Goal: Task Accomplishment & Management: Manage account settings

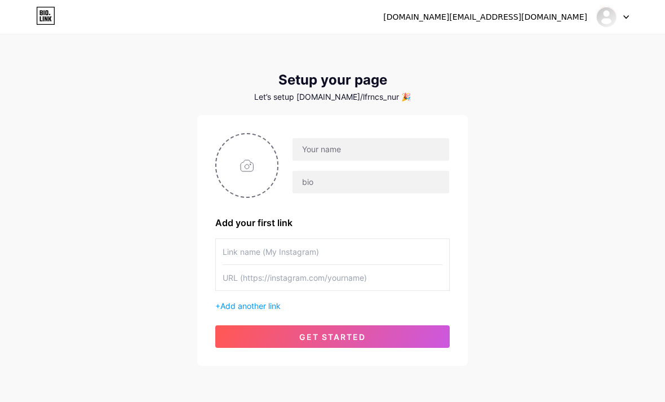
click at [234, 154] on input "file" at bounding box center [246, 165] width 61 height 63
type input "C:\fakepath\Nur Hidayah_20250407_065107_0000.jpeg"
click at [242, 165] on img at bounding box center [246, 165] width 63 height 65
click at [271, 141] on icon at bounding box center [272, 141] width 4 height 4
click at [245, 167] on input "file" at bounding box center [246, 165] width 61 height 63
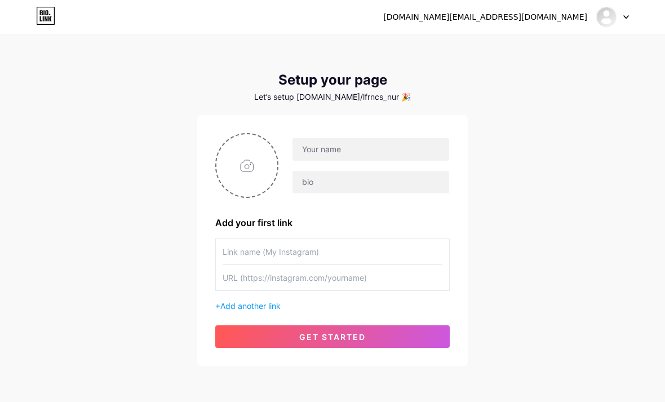
click at [524, 272] on div "alicehidayah.work@gmail.com Dashboard Logout Setup your page Let’s setup bio.li…" at bounding box center [332, 201] width 665 height 402
click at [242, 160] on input "file" at bounding box center [246, 165] width 61 height 63
type input "C:\fakepath\Nur Hidayah_20250407_065107_0000.jpeg"
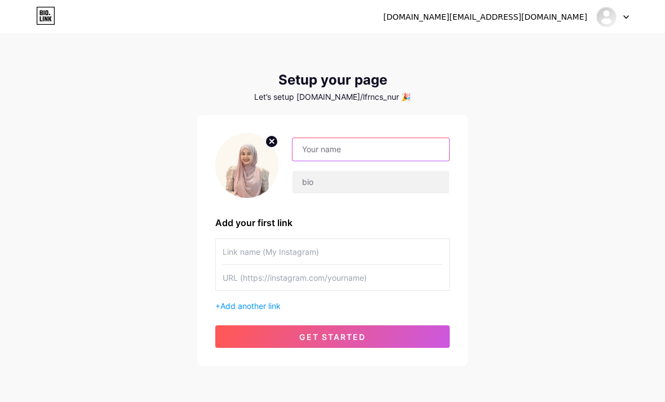
click at [319, 149] on input "text" at bounding box center [370, 149] width 157 height 23
click at [313, 149] on input "text" at bounding box center [370, 149] width 157 height 23
type input "[PERSON_NAME]"
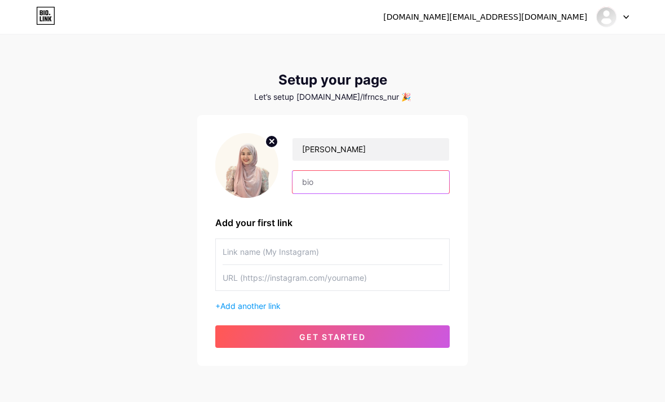
click at [331, 177] on input "text" at bounding box center [370, 182] width 157 height 23
type input "h"
type input "Finance Advisor specialized in Planning Health, Wealth, Protect Your People & P…"
click at [257, 250] on input "text" at bounding box center [333, 251] width 220 height 25
type input "L"
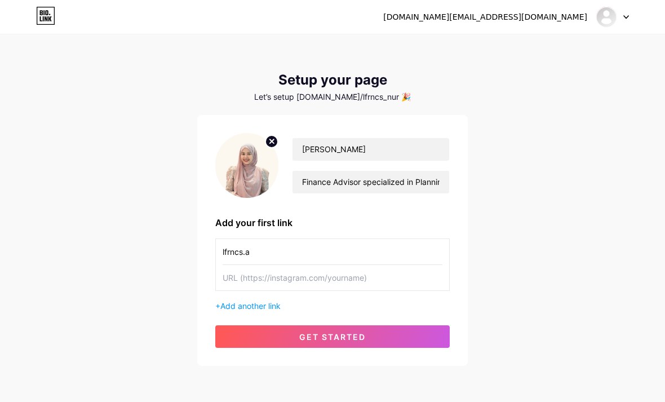
type input "lfrncs.a"
click at [238, 272] on input "text" at bounding box center [333, 277] width 220 height 25
paste input "https://www.instagram.com/lfrncs.a?igsh=MWQ2a28ydjRvcm0yNw%3D%3D&utm_source=qr"
type input "https://www.instagram.com/lfrncs.a"
click at [282, 246] on input "lfrncs.a" at bounding box center [333, 251] width 220 height 25
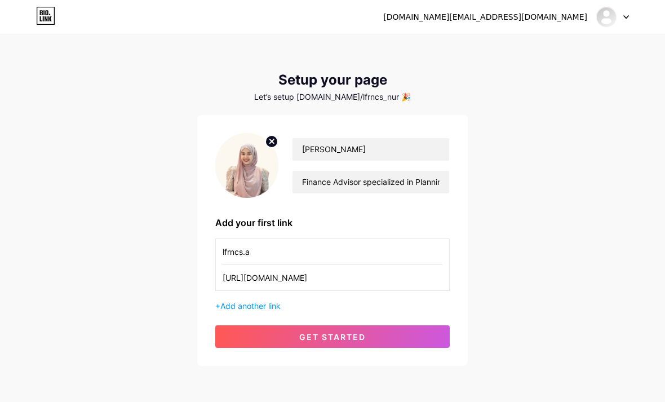
click at [255, 301] on span "Add another link" at bounding box center [250, 306] width 60 height 10
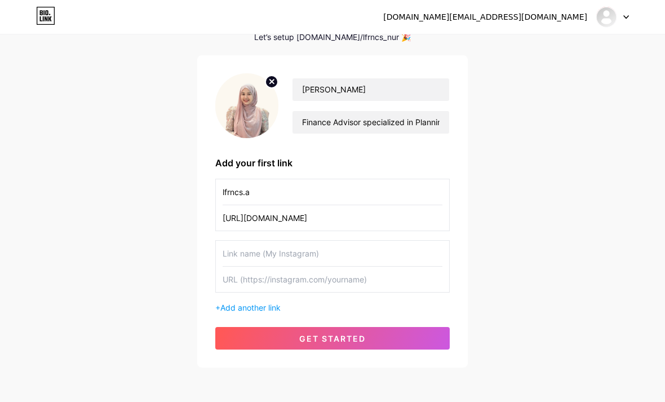
scroll to position [69, 0]
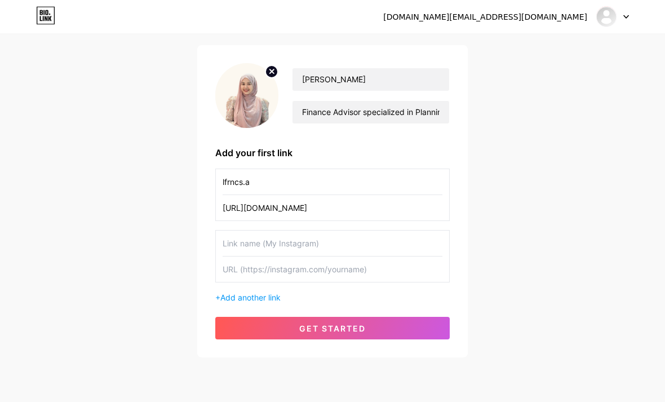
click at [289, 328] on button "get started" at bounding box center [332, 328] width 234 height 23
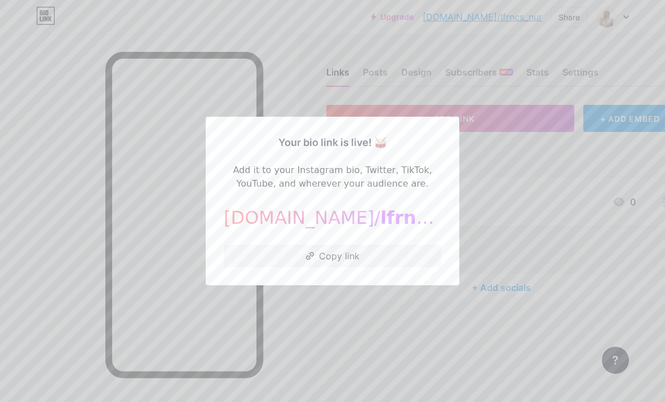
click at [311, 257] on icon at bounding box center [309, 255] width 3 height 3
click at [56, 99] on div at bounding box center [332, 201] width 665 height 402
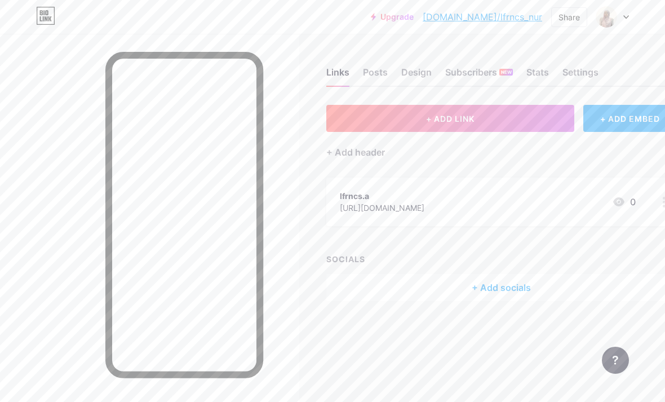
click at [578, 72] on div "Settings" at bounding box center [580, 75] width 36 height 20
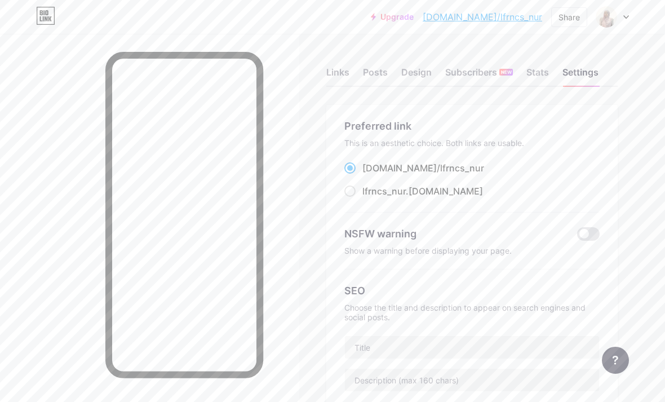
click at [536, 70] on div "Stats" at bounding box center [537, 75] width 23 height 20
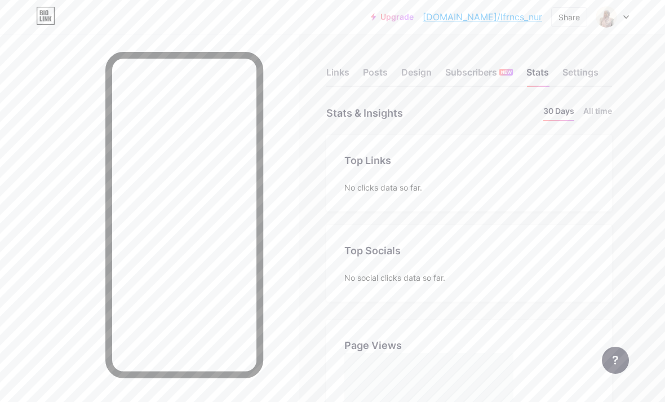
click at [468, 71] on div "Subscribers NEW" at bounding box center [479, 75] width 68 height 20
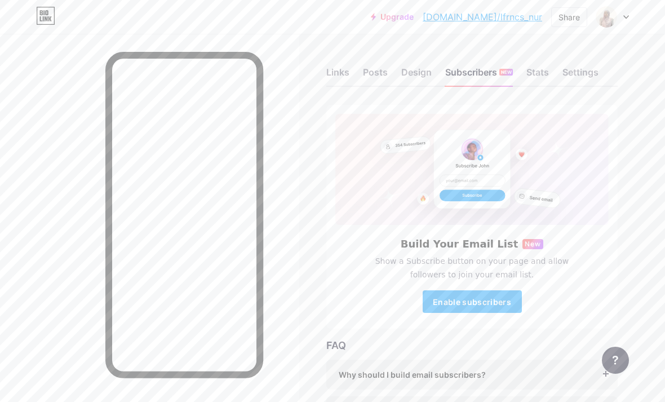
click at [413, 68] on div "Design" at bounding box center [416, 75] width 30 height 20
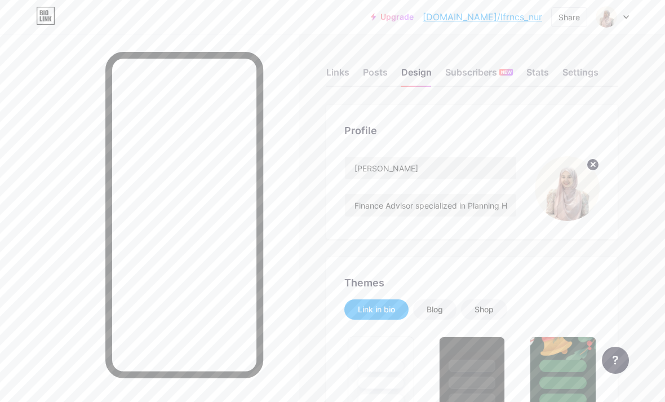
type input "#ffffff"
type input "#000000"
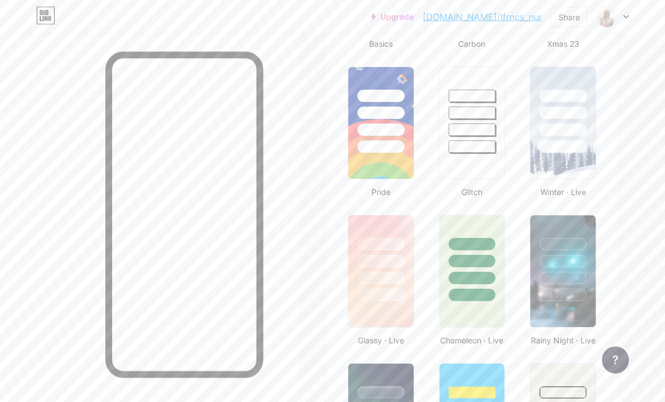
scroll to position [419, 0]
click at [370, 301] on img at bounding box center [380, 271] width 65 height 112
click at [457, 294] on div at bounding box center [471, 294] width 47 height 12
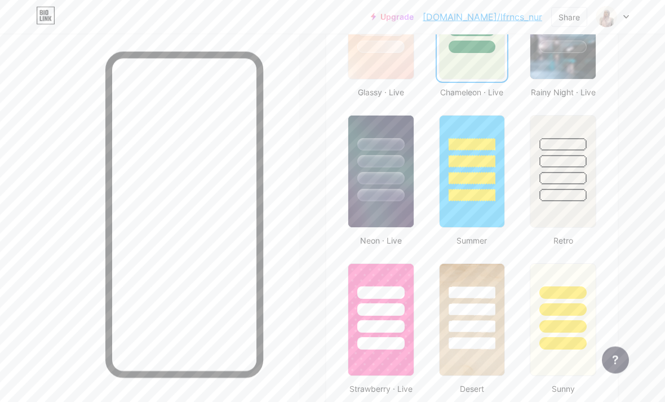
scroll to position [666, 0]
click at [539, 339] on div at bounding box center [562, 307] width 65 height 86
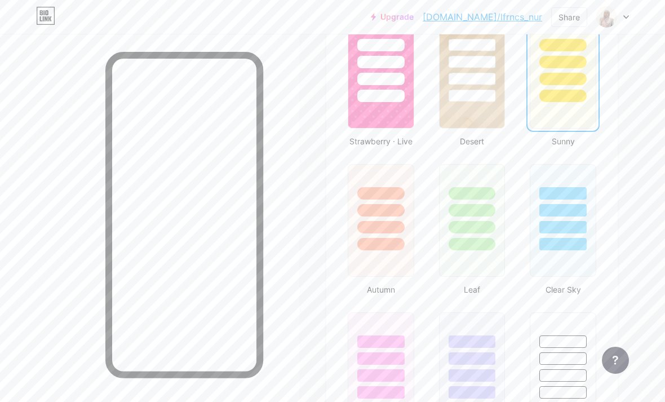
scroll to position [913, 0]
click at [568, 227] on div at bounding box center [562, 227] width 47 height 12
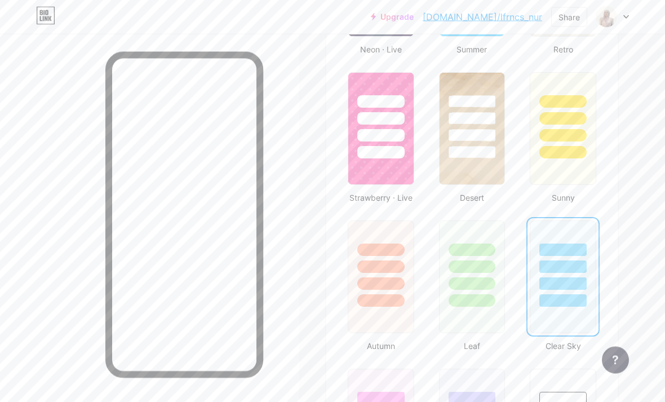
scroll to position [857, 0]
click at [451, 160] on img at bounding box center [471, 129] width 65 height 112
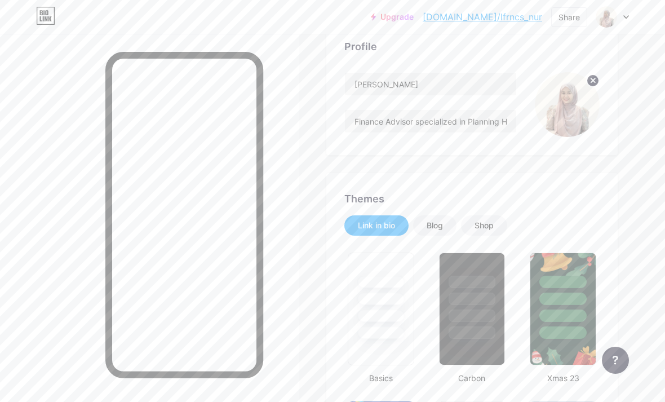
scroll to position [0, 0]
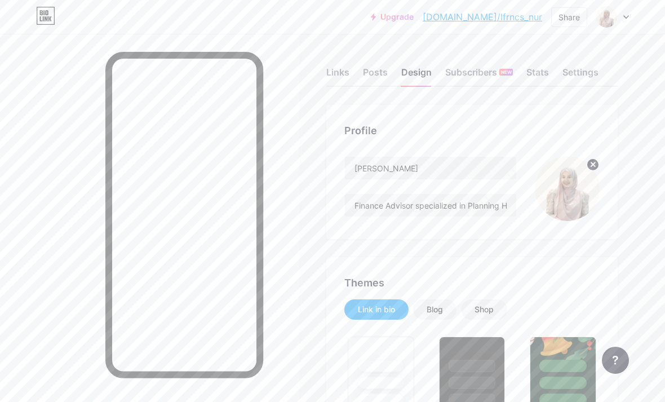
click at [335, 69] on div "Links" at bounding box center [337, 75] width 23 height 20
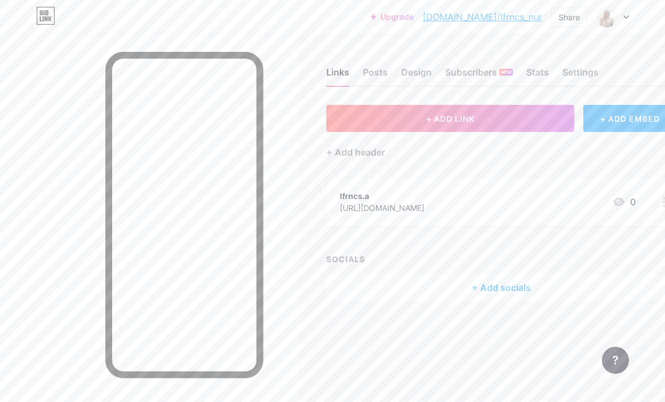
click at [469, 287] on div "+ Add socials" at bounding box center [501, 287] width 350 height 27
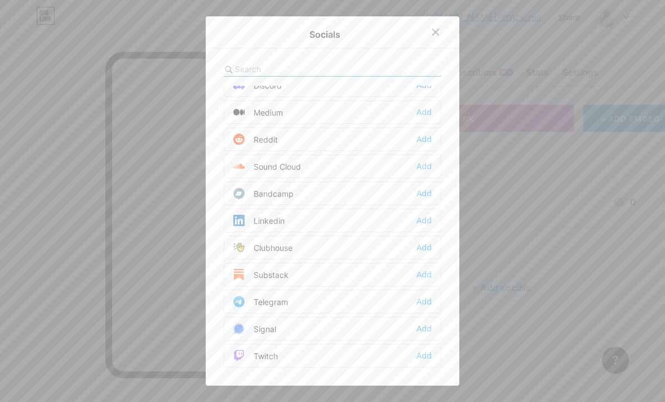
scroll to position [364, 0]
click at [423, 225] on div "Add" at bounding box center [423, 219] width 15 height 11
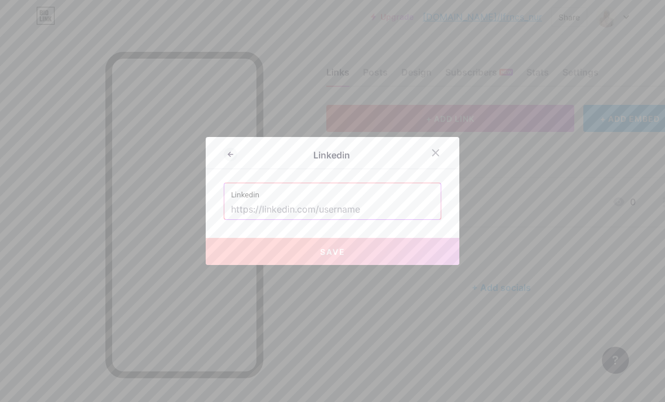
click at [294, 219] on input "text" at bounding box center [332, 209] width 203 height 19
paste input "https://www.linkedin.com/in/alicehidayah?utm_source=share&utm_campaign=share_vi…"
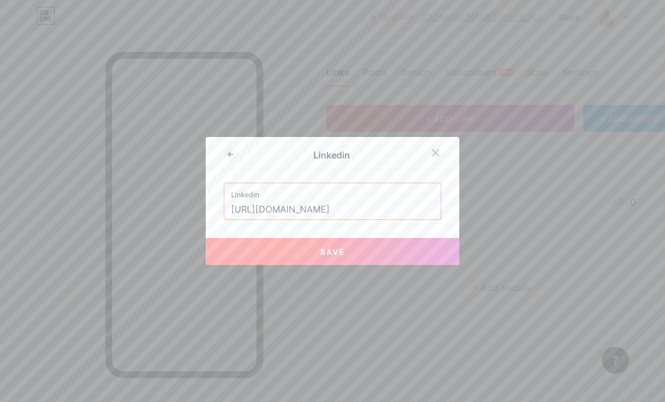
type input "https://www.linkedin.com/in/alicehidayah"
click at [331, 256] on span "Save" at bounding box center [332, 252] width 25 height 10
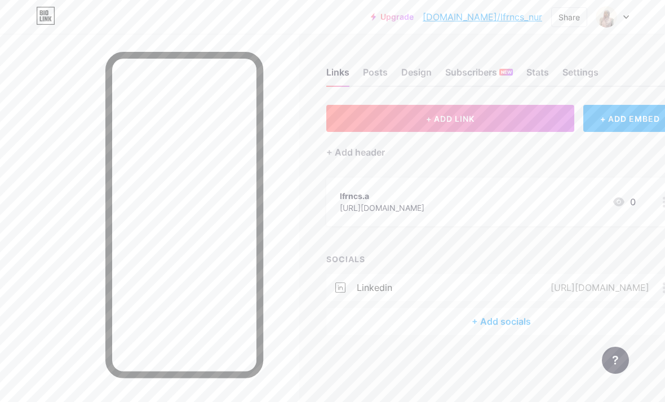
click at [482, 321] on div "+ Add socials" at bounding box center [501, 321] width 350 height 27
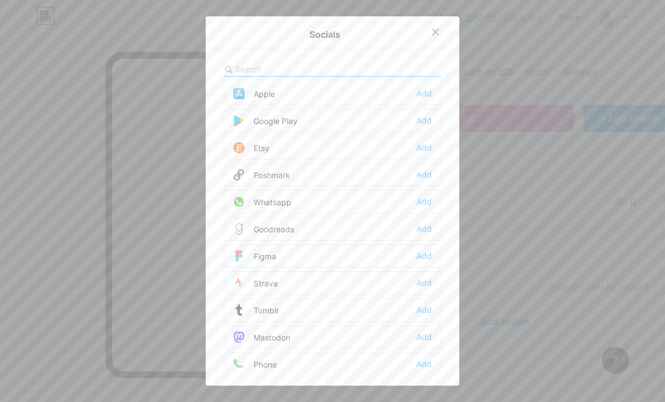
scroll to position [866, 0]
click at [421, 210] on div "Add" at bounding box center [423, 204] width 15 height 11
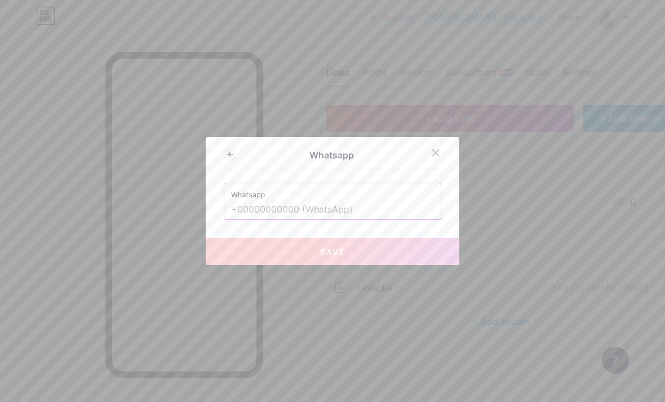
click at [268, 219] on input "text" at bounding box center [332, 209] width 203 height 19
type input "+"
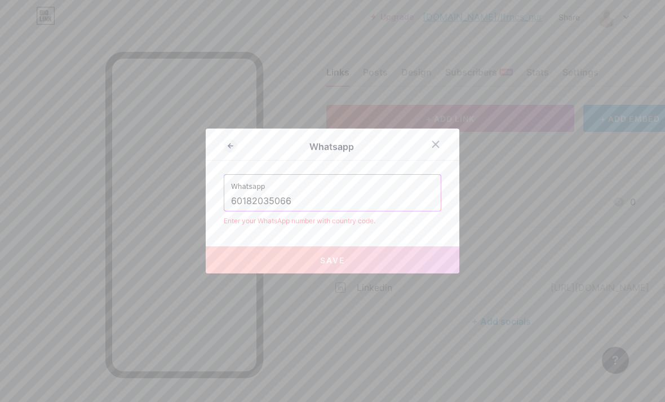
click at [232, 211] on input "60182035066" at bounding box center [332, 201] width 203 height 19
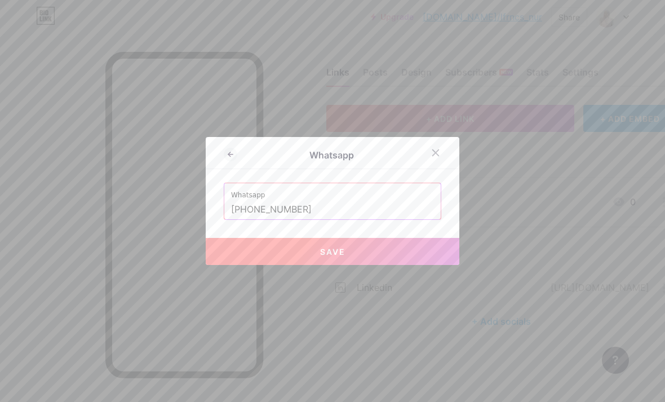
click at [346, 265] on button "Save" at bounding box center [333, 251] width 254 height 27
type input "https://wa.me/+60182035066"
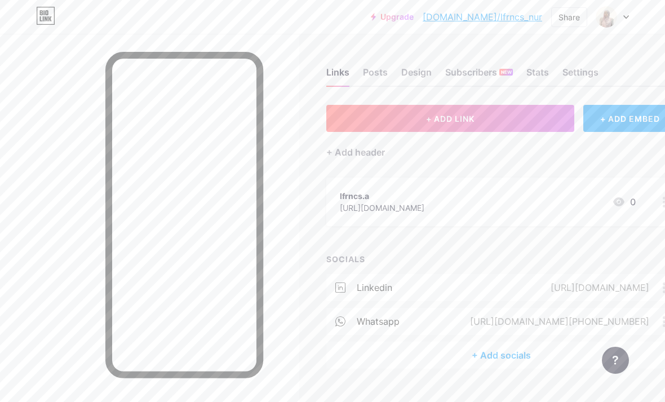
click at [488, 351] on div "+ Add socials" at bounding box center [501, 354] width 350 height 27
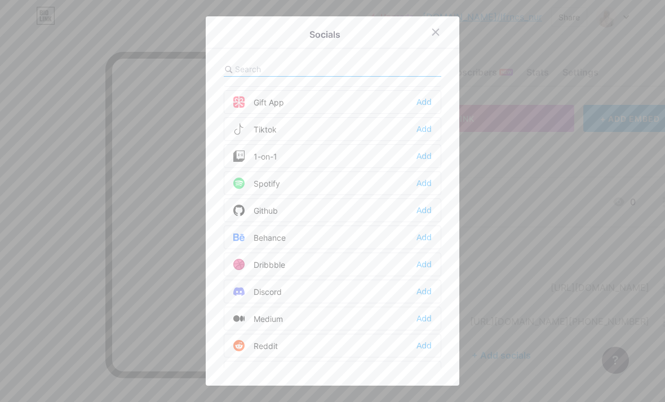
scroll to position [167, 0]
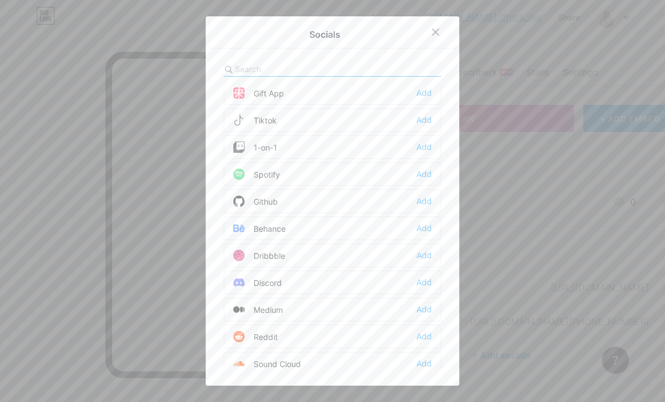
click at [260, 126] on div "Tiktok" at bounding box center [254, 119] width 43 height 11
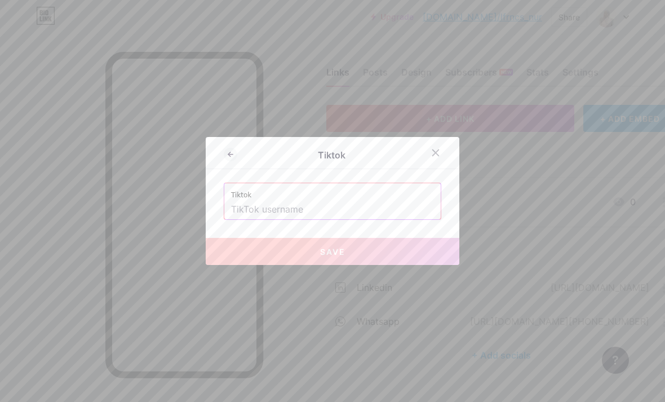
click at [281, 219] on input "text" at bounding box center [332, 209] width 203 height 19
type input "L"
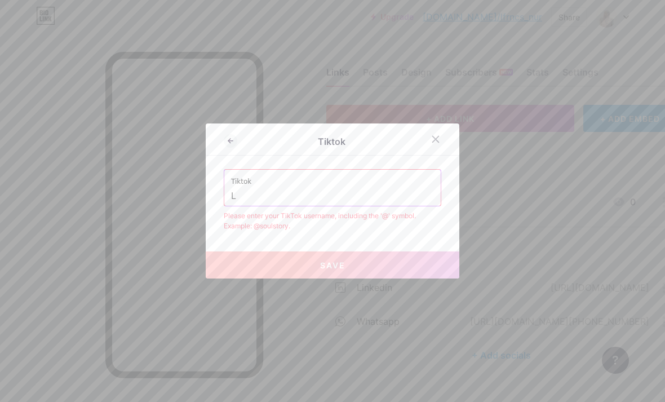
click at [291, 206] on input "L" at bounding box center [332, 195] width 203 height 19
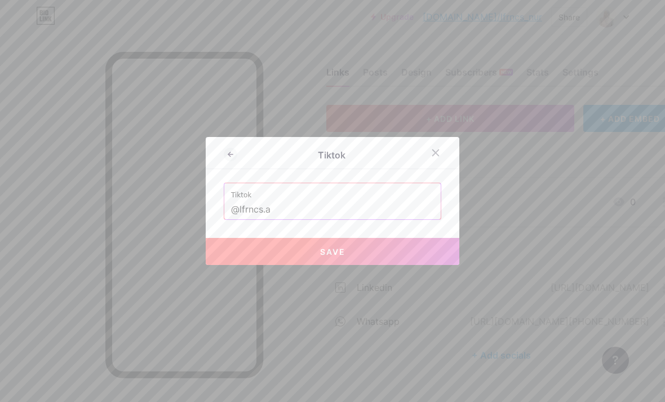
click at [305, 265] on button "Save" at bounding box center [333, 251] width 254 height 27
type input "https://tiktok.com/@lfrncs.a"
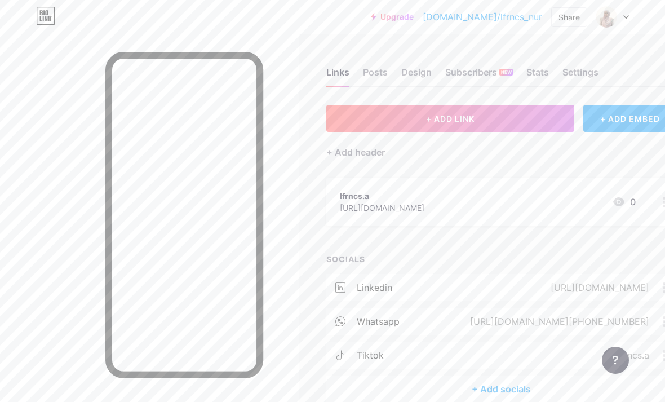
click at [410, 73] on div "Design" at bounding box center [416, 75] width 30 height 20
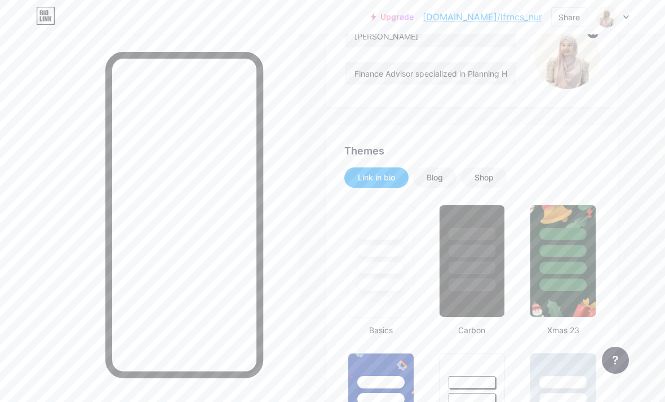
scroll to position [131, 0]
click at [486, 173] on div "Shop" at bounding box center [483, 177] width 19 height 11
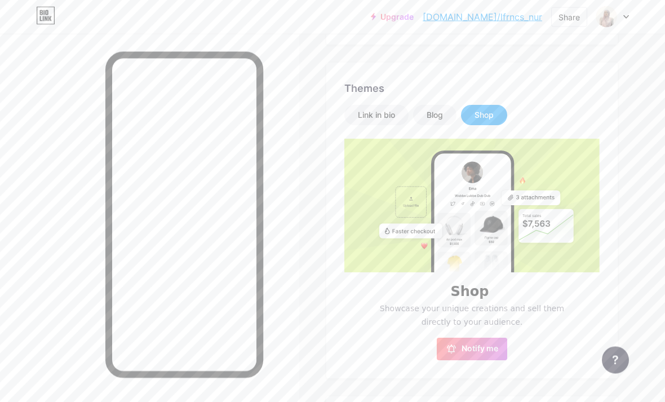
scroll to position [195, 0]
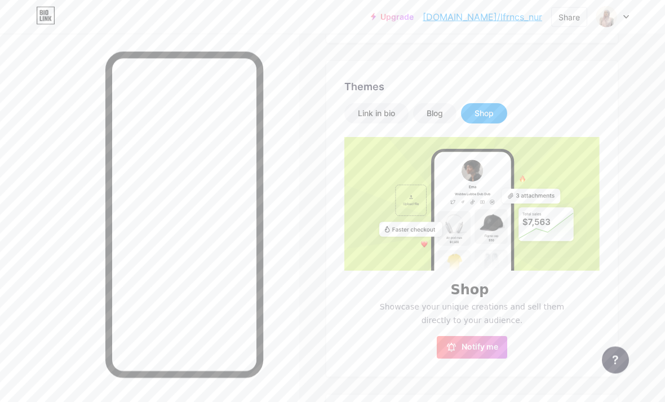
click at [391, 109] on div "Link in bio" at bounding box center [376, 113] width 37 height 11
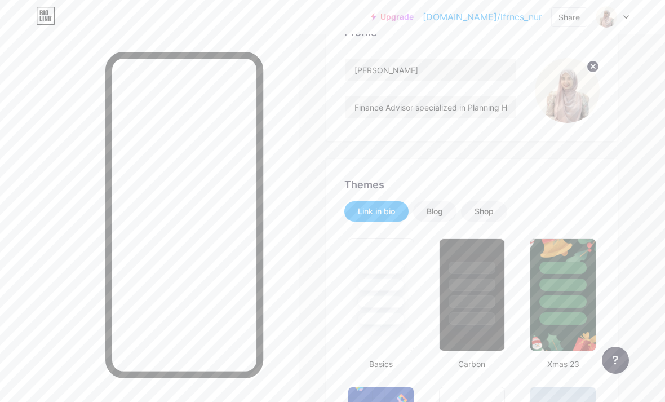
scroll to position [0, 0]
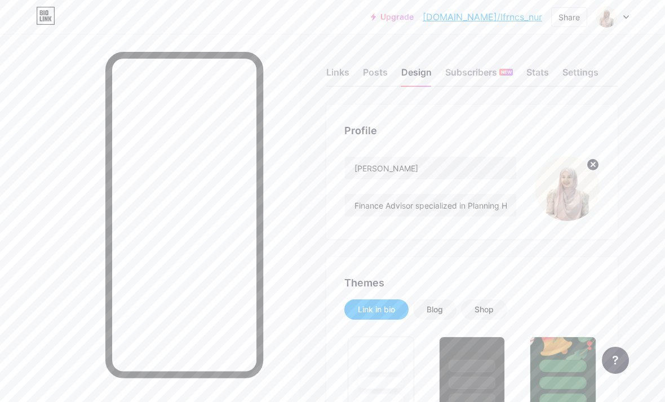
click at [336, 71] on div "Links" at bounding box center [337, 75] width 23 height 20
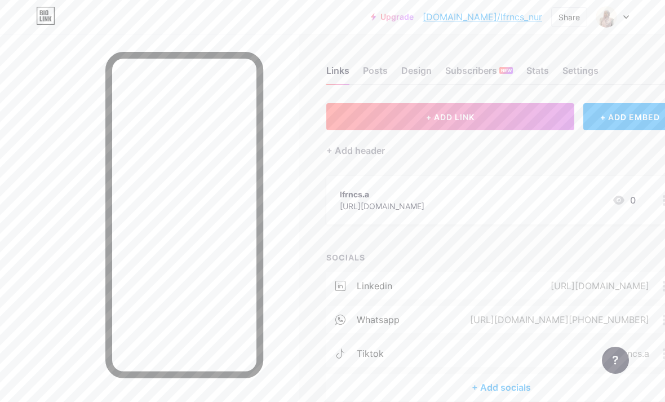
scroll to position [19, 0]
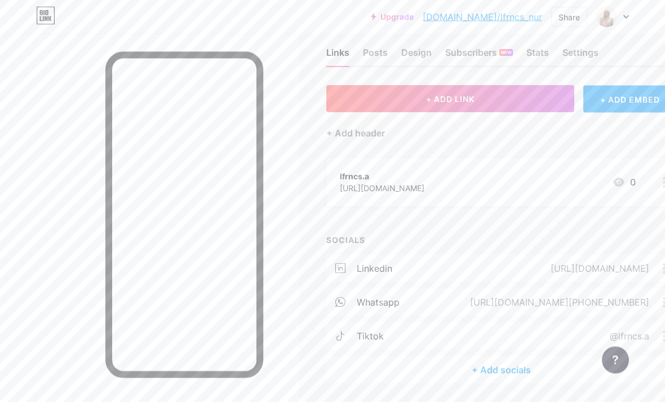
click at [474, 360] on div "+ Add socials" at bounding box center [501, 369] width 350 height 27
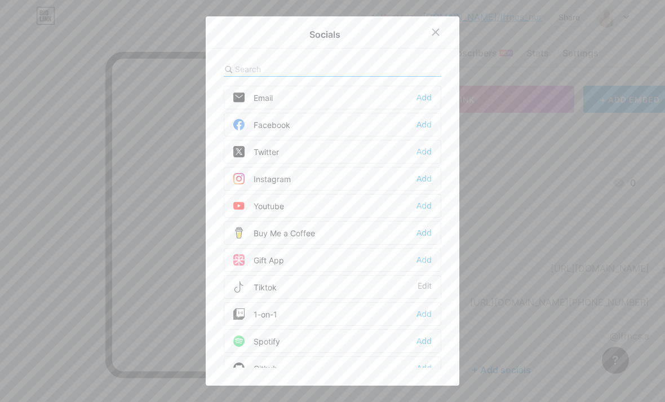
scroll to position [0, 0]
click at [266, 103] on div "Email" at bounding box center [252, 97] width 39 height 11
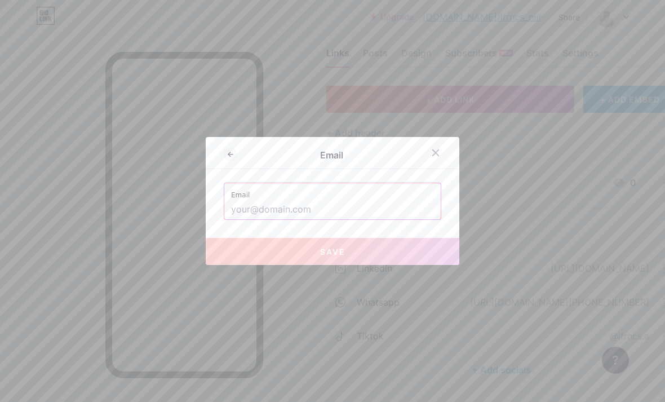
click at [277, 219] on input "text" at bounding box center [332, 209] width 203 height 19
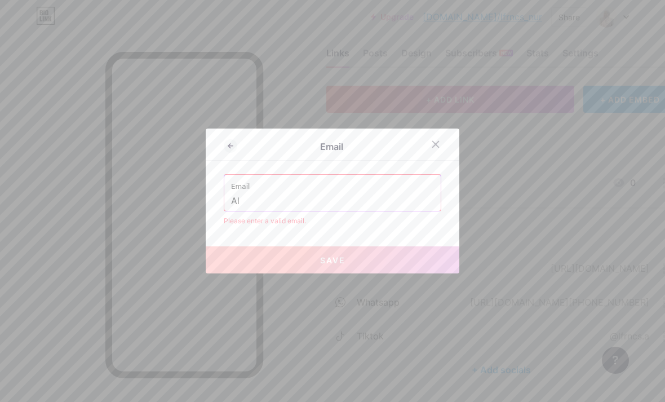
type input "A"
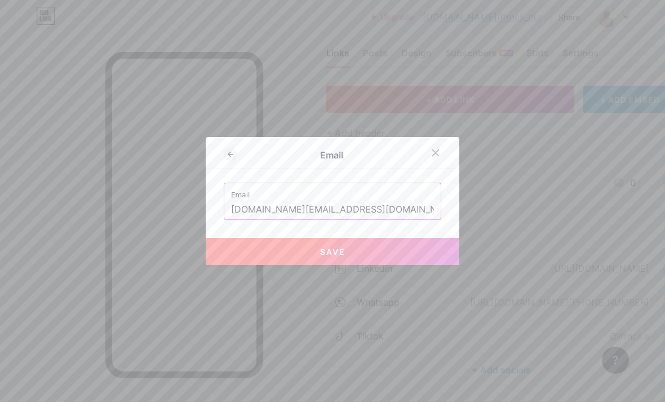
click at [336, 256] on span "Save" at bounding box center [332, 252] width 25 height 10
type input "mailto:alicehidayah.work@gmail.com"
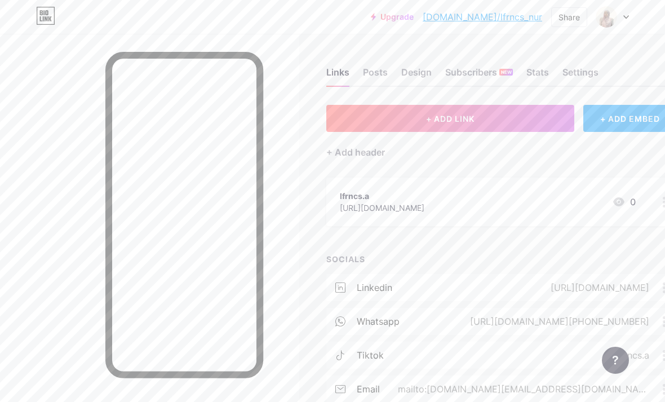
click at [510, 15] on link "[DOMAIN_NAME]/lfrncs_nur" at bounding box center [482, 17] width 119 height 14
click at [429, 73] on div "Design" at bounding box center [416, 75] width 30 height 20
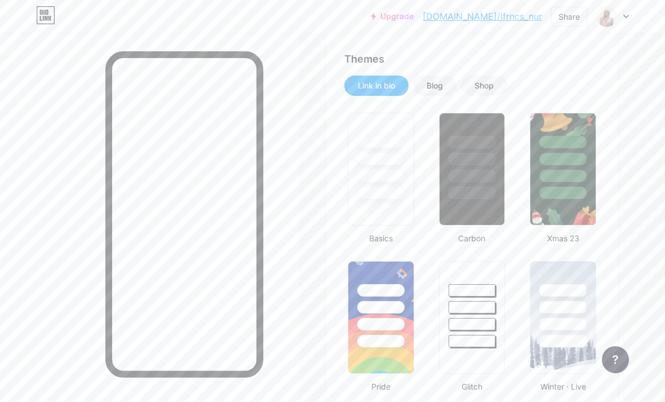
scroll to position [224, 0]
click at [375, 136] on div at bounding box center [380, 142] width 47 height 12
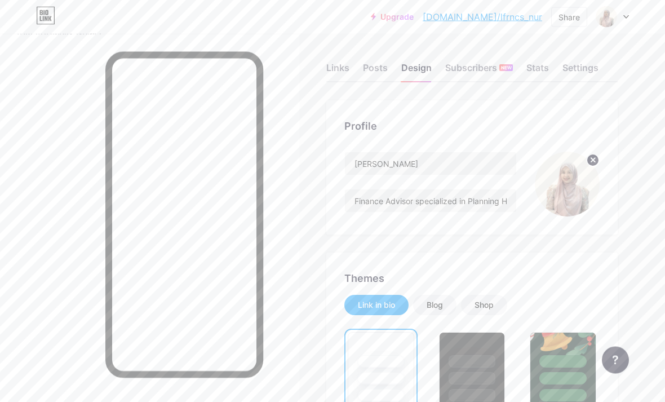
scroll to position [0, 0]
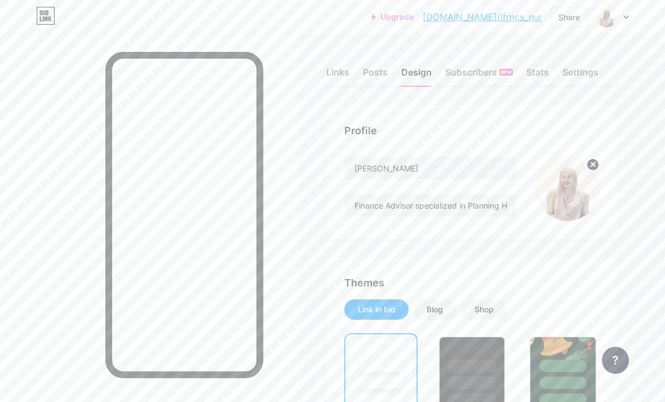
click at [585, 70] on div "Settings" at bounding box center [580, 75] width 36 height 20
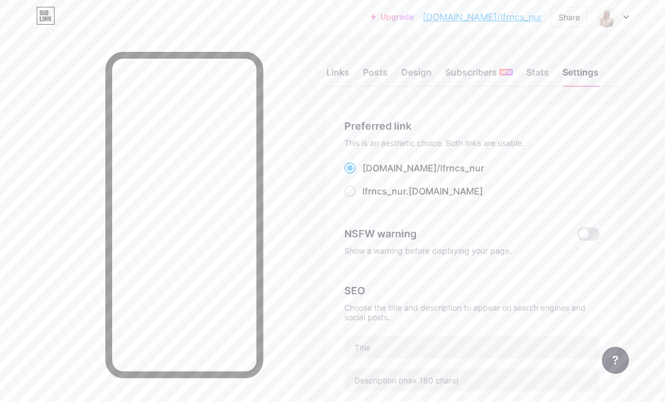
click at [412, 78] on div "Design" at bounding box center [416, 75] width 30 height 20
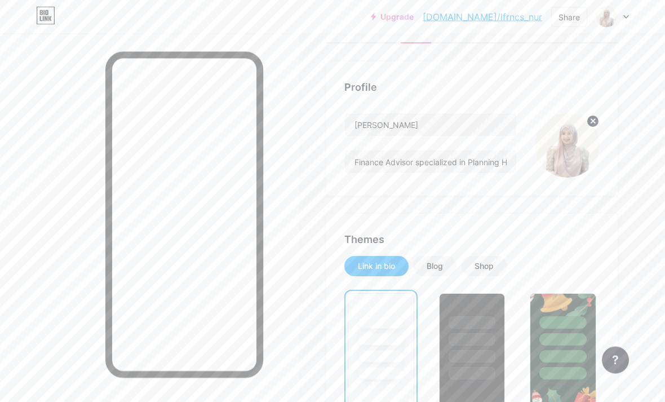
click at [443, 265] on div "Blog" at bounding box center [434, 266] width 16 height 11
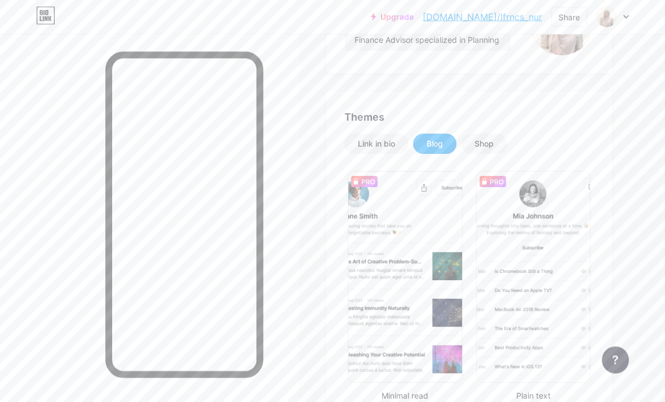
scroll to position [166, 0]
click at [495, 139] on div "Shop" at bounding box center [484, 143] width 46 height 20
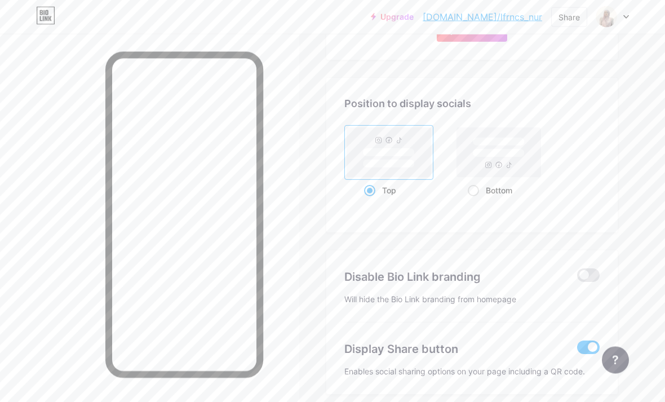
scroll to position [513, 0]
click at [477, 184] on div "Bottom" at bounding box center [499, 189] width 63 height 21
click at [475, 200] on input "Bottom" at bounding box center [471, 203] width 7 height 7
radio input "true"
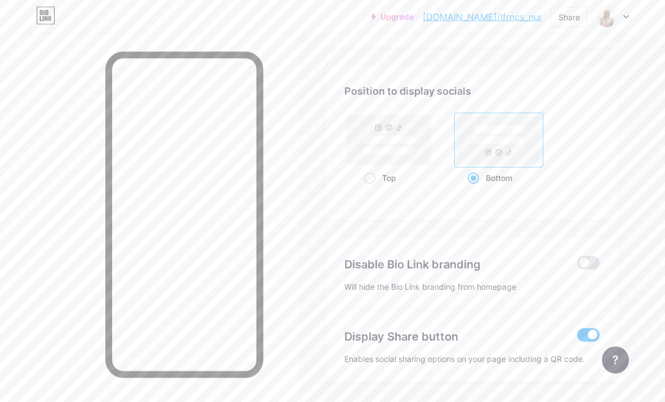
click at [593, 257] on span at bounding box center [588, 263] width 23 height 14
click at [577, 266] on input "checkbox" at bounding box center [577, 266] width 0 height 0
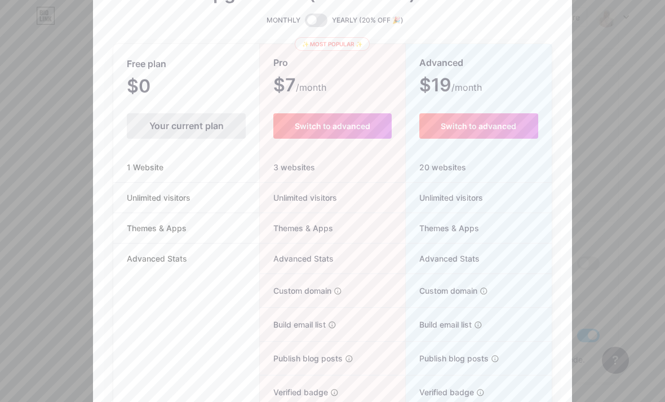
scroll to position [102, 0]
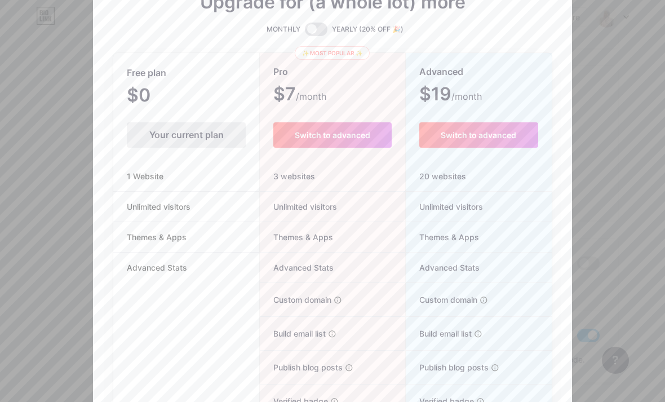
scroll to position [90, 0]
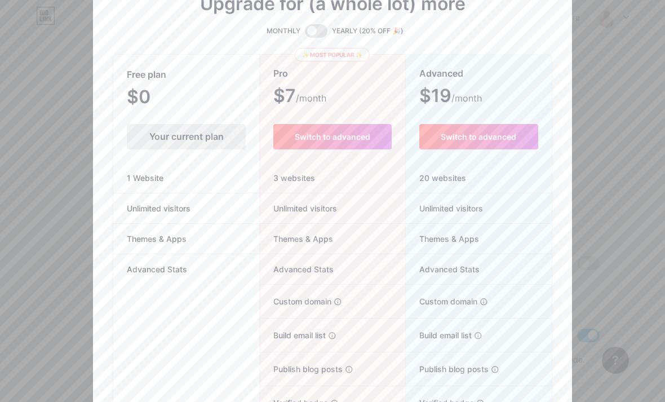
click at [322, 146] on button "Switch to advanced" at bounding box center [332, 136] width 118 height 25
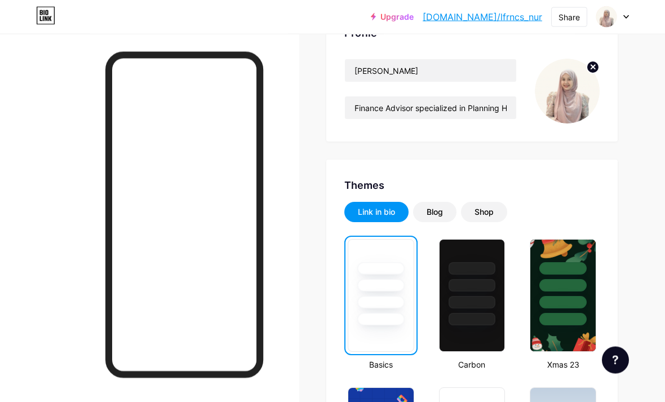
scroll to position [97, 0]
click at [471, 281] on div at bounding box center [471, 285] width 47 height 12
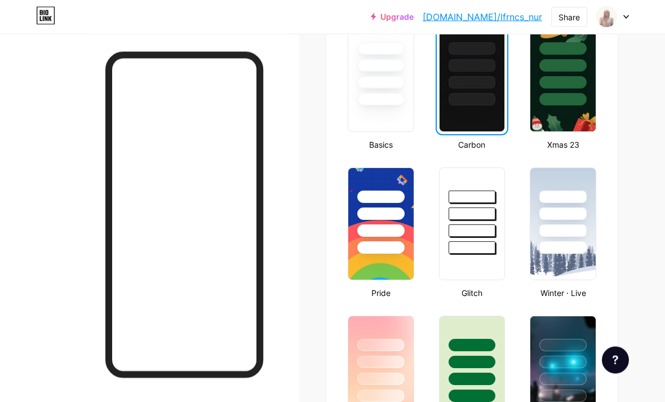
scroll to position [318, 0]
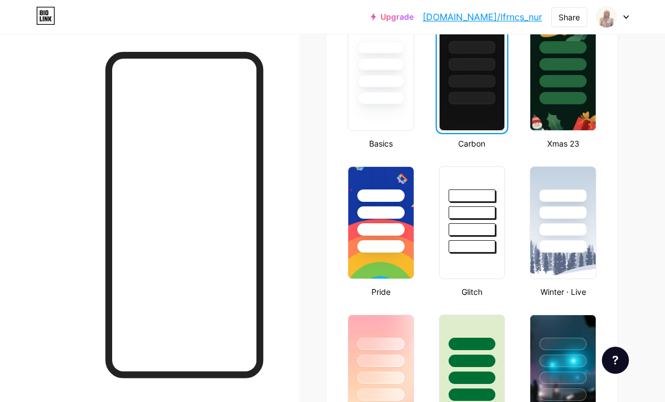
click at [473, 226] on div at bounding box center [471, 229] width 47 height 12
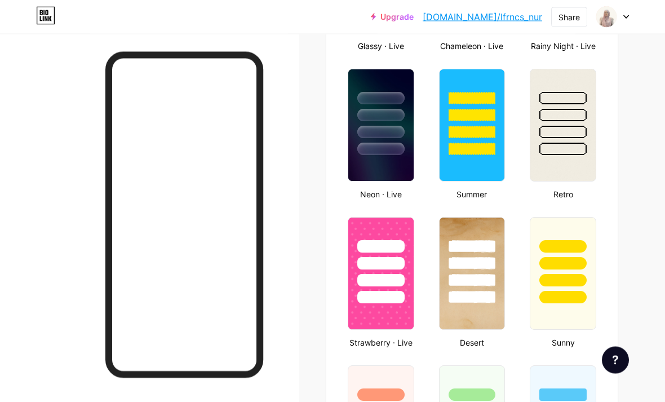
scroll to position [715, 0]
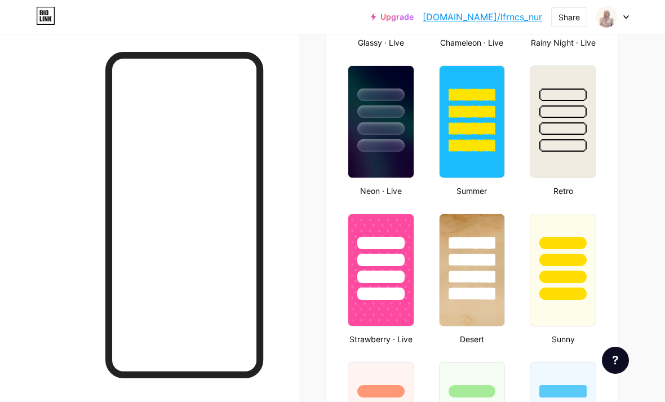
click at [483, 261] on div at bounding box center [471, 260] width 47 height 12
click at [381, 242] on div at bounding box center [380, 243] width 47 height 12
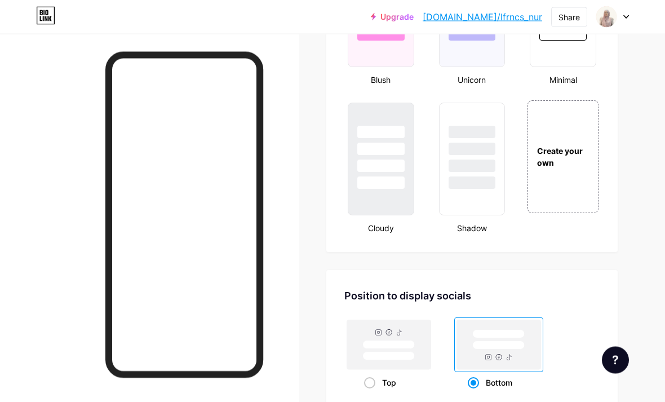
scroll to position [1273, 0]
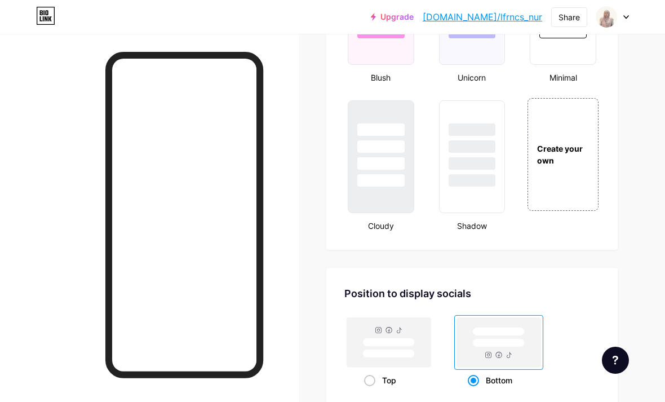
click at [572, 169] on div "Create your own" at bounding box center [562, 154] width 71 height 113
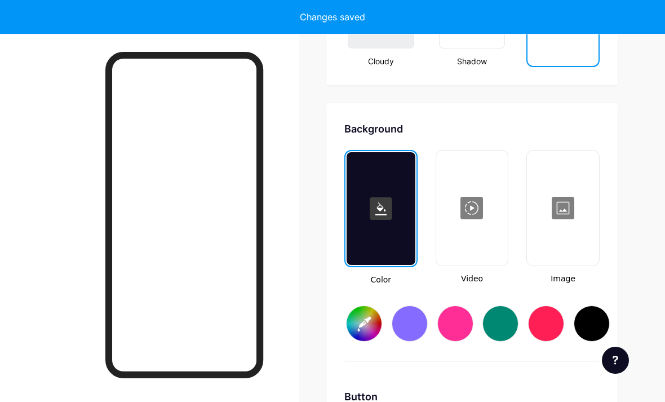
scroll to position [1496, 0]
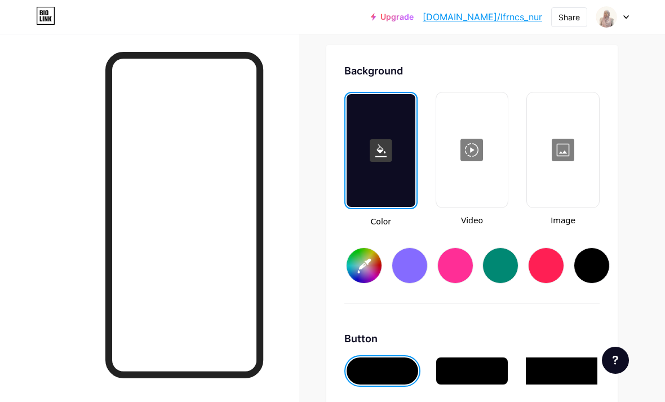
type input "#ffffff"
type input "#000000"
click at [454, 265] on div at bounding box center [455, 265] width 36 height 36
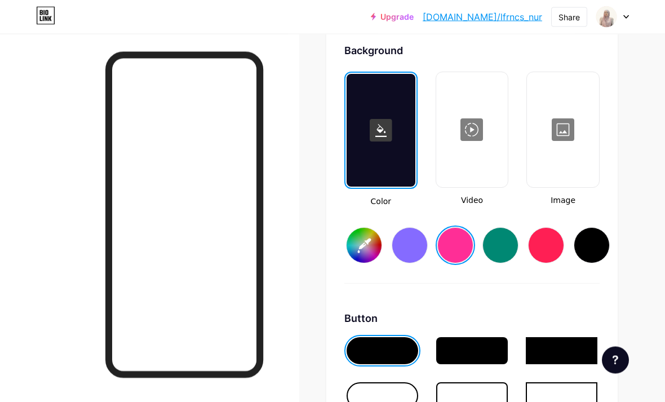
scroll to position [1522, 0]
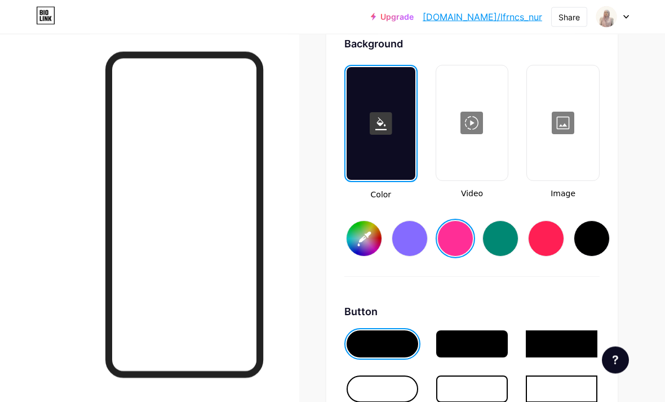
click at [555, 341] on div at bounding box center [562, 344] width 72 height 27
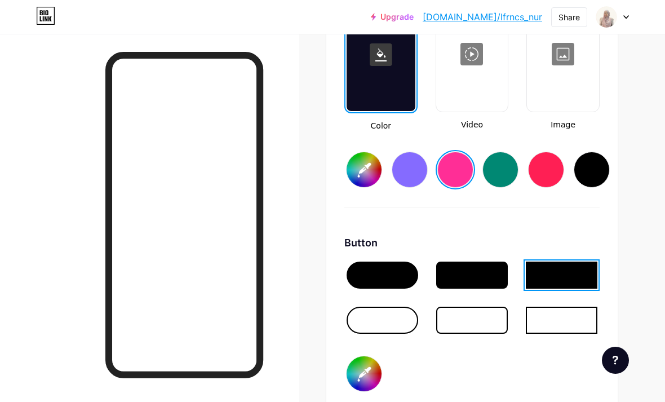
scroll to position [1592, 0]
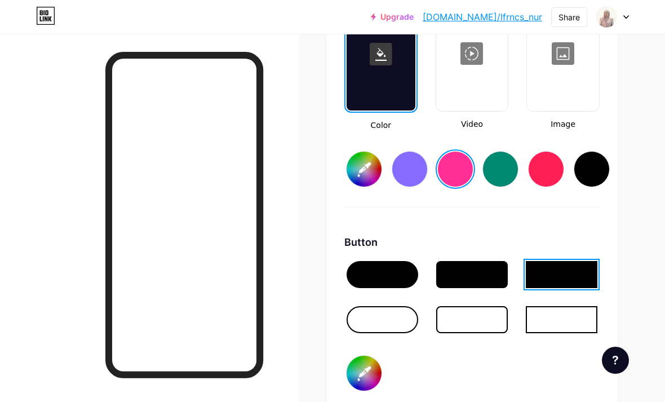
click at [381, 317] on div at bounding box center [382, 319] width 72 height 27
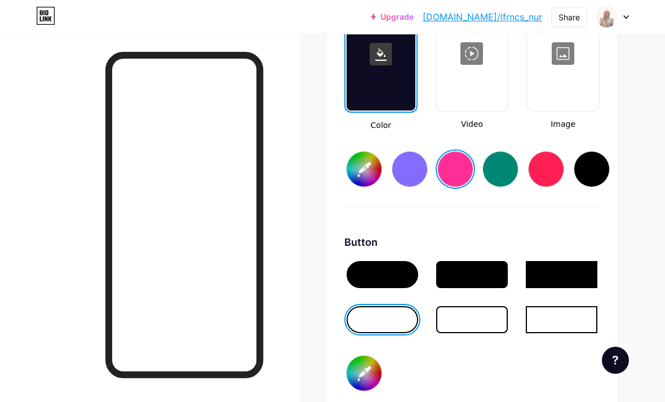
click at [393, 270] on div at bounding box center [382, 274] width 72 height 27
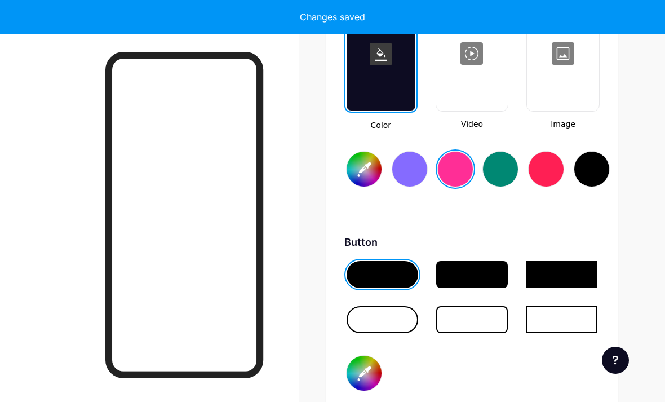
type input "#ff2e96"
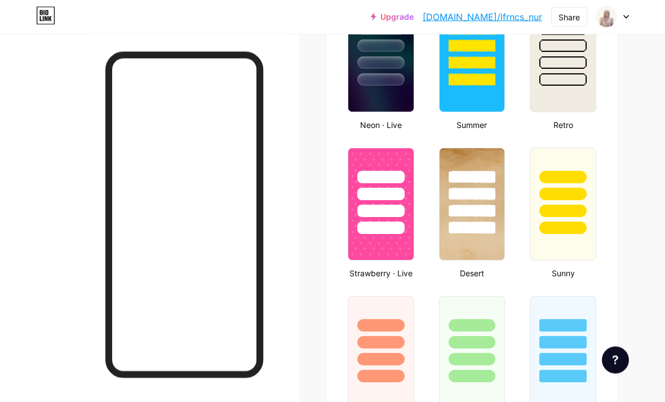
scroll to position [781, 0]
click at [383, 226] on div at bounding box center [380, 227] width 47 height 12
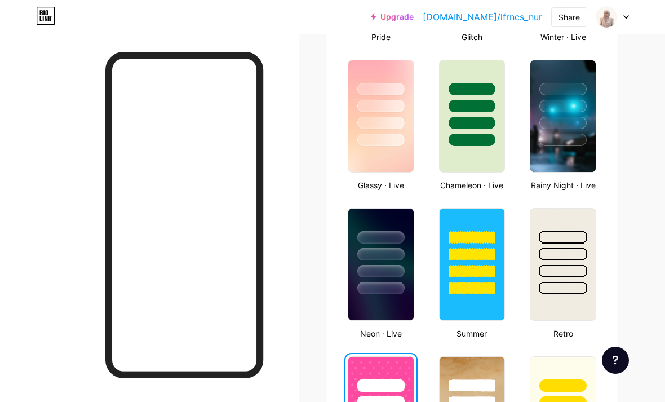
scroll to position [572, 0]
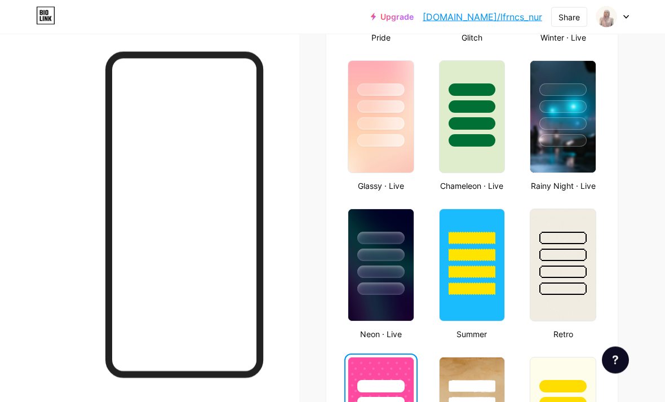
click at [569, 16] on div "Share" at bounding box center [568, 17] width 21 height 12
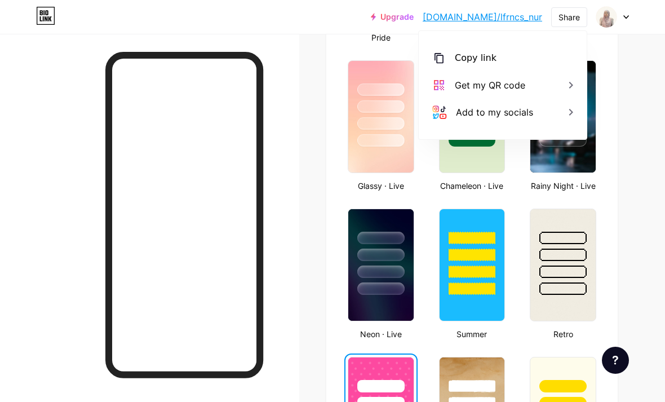
click at [492, 55] on div "Copy link" at bounding box center [476, 58] width 42 height 14
click at [457, 56] on div "Copy link" at bounding box center [476, 58] width 42 height 14
click at [646, 117] on div "Links Posts Design Subscribers NEW Stats Settings Profile Nur Hidayah Finance A…" at bounding box center [332, 401] width 665 height 1880
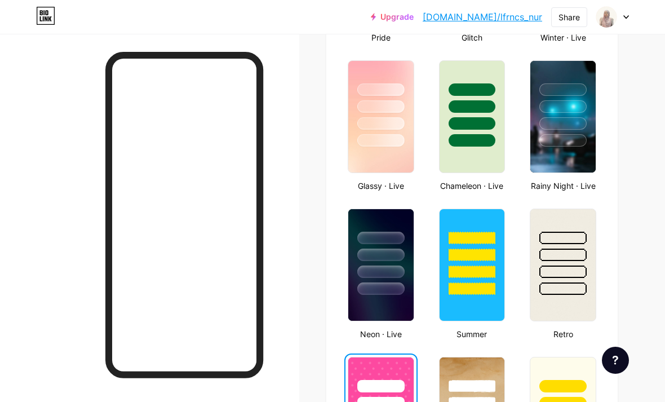
click at [567, 16] on div "Share" at bounding box center [568, 17] width 21 height 12
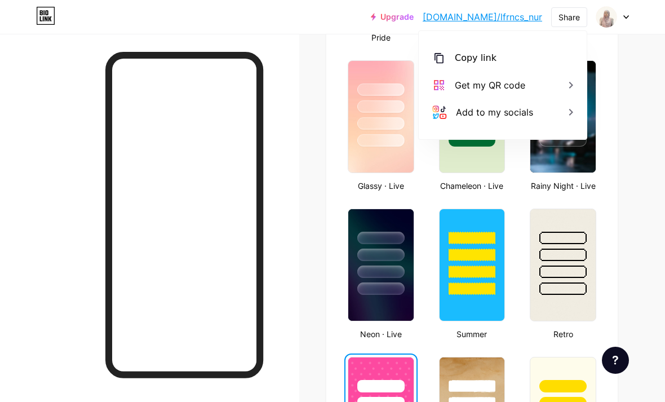
click at [559, 113] on div "Add to my socials" at bounding box center [503, 112] width 168 height 27
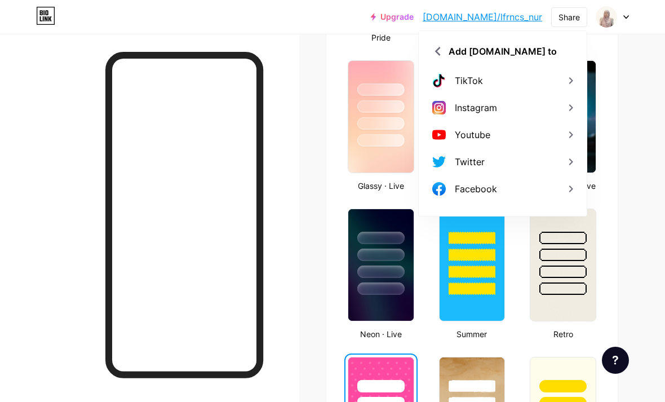
click at [562, 107] on div "Instagram" at bounding box center [503, 107] width 168 height 27
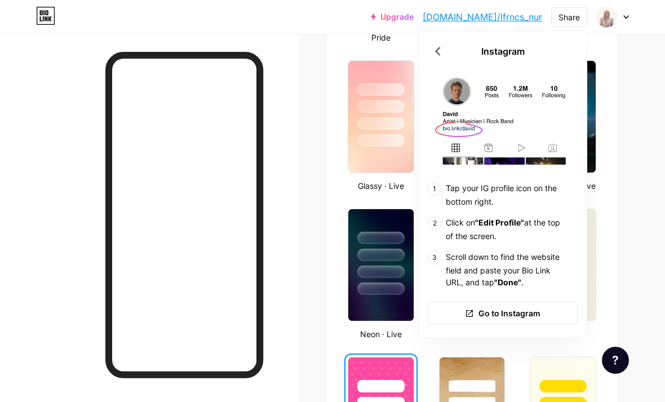
click at [572, 14] on div "Share" at bounding box center [568, 17] width 21 height 12
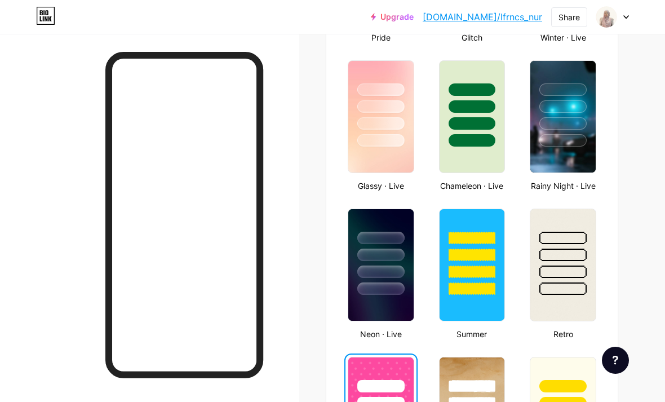
click at [571, 14] on div "Share" at bounding box center [568, 17] width 21 height 12
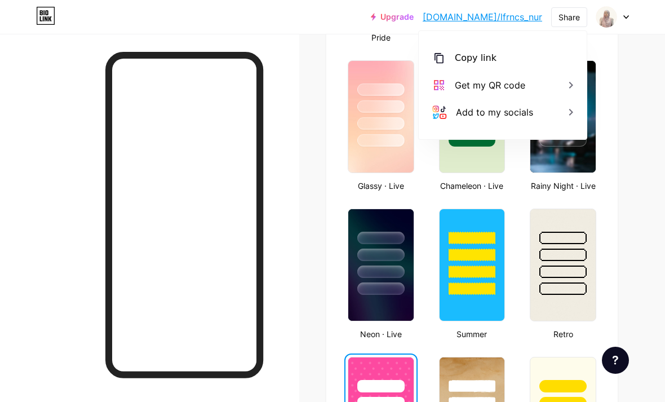
click at [559, 83] on div "Get my QR code" at bounding box center [503, 85] width 168 height 27
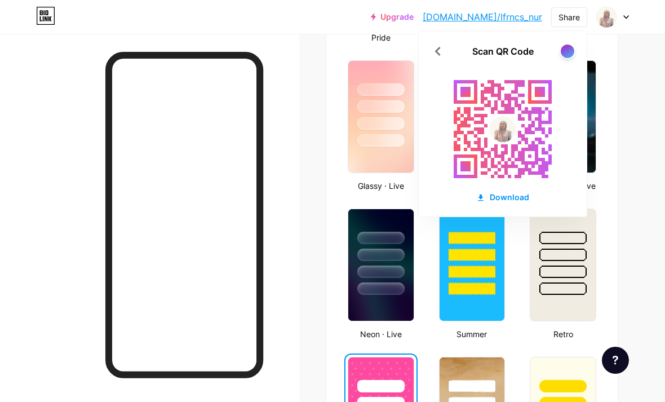
click at [507, 194] on div "Download" at bounding box center [502, 197] width 53 height 12
click at [515, 193] on div "Download" at bounding box center [502, 197] width 53 height 12
